Goal: Find specific page/section: Find specific page/section

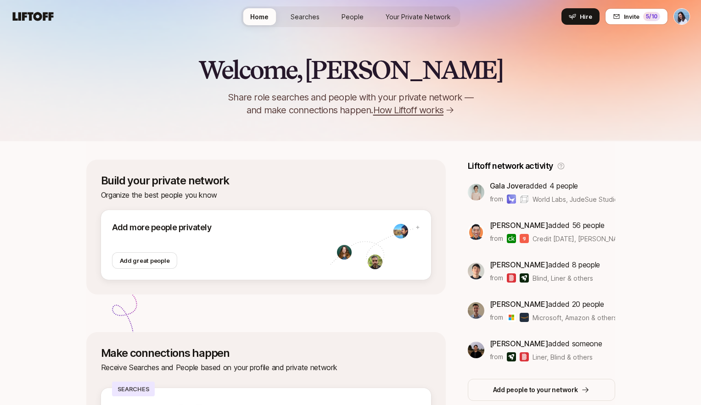
click at [312, 15] on span "Searches" at bounding box center [305, 17] width 29 height 10
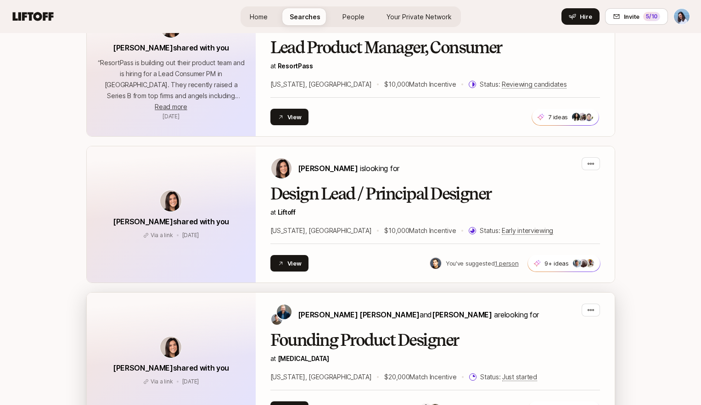
scroll to position [568, 0]
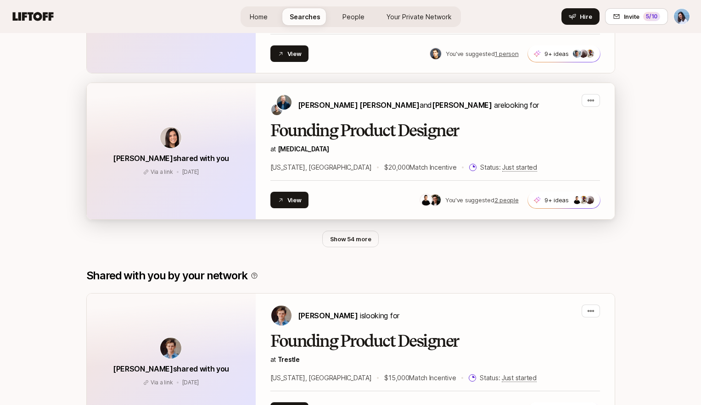
click at [297, 140] on div "Founding Product Designer at SONATA New York, NY $20,000 Match Incentive Status…" at bounding box center [435, 147] width 330 height 51
